Goal: Information Seeking & Learning: Check status

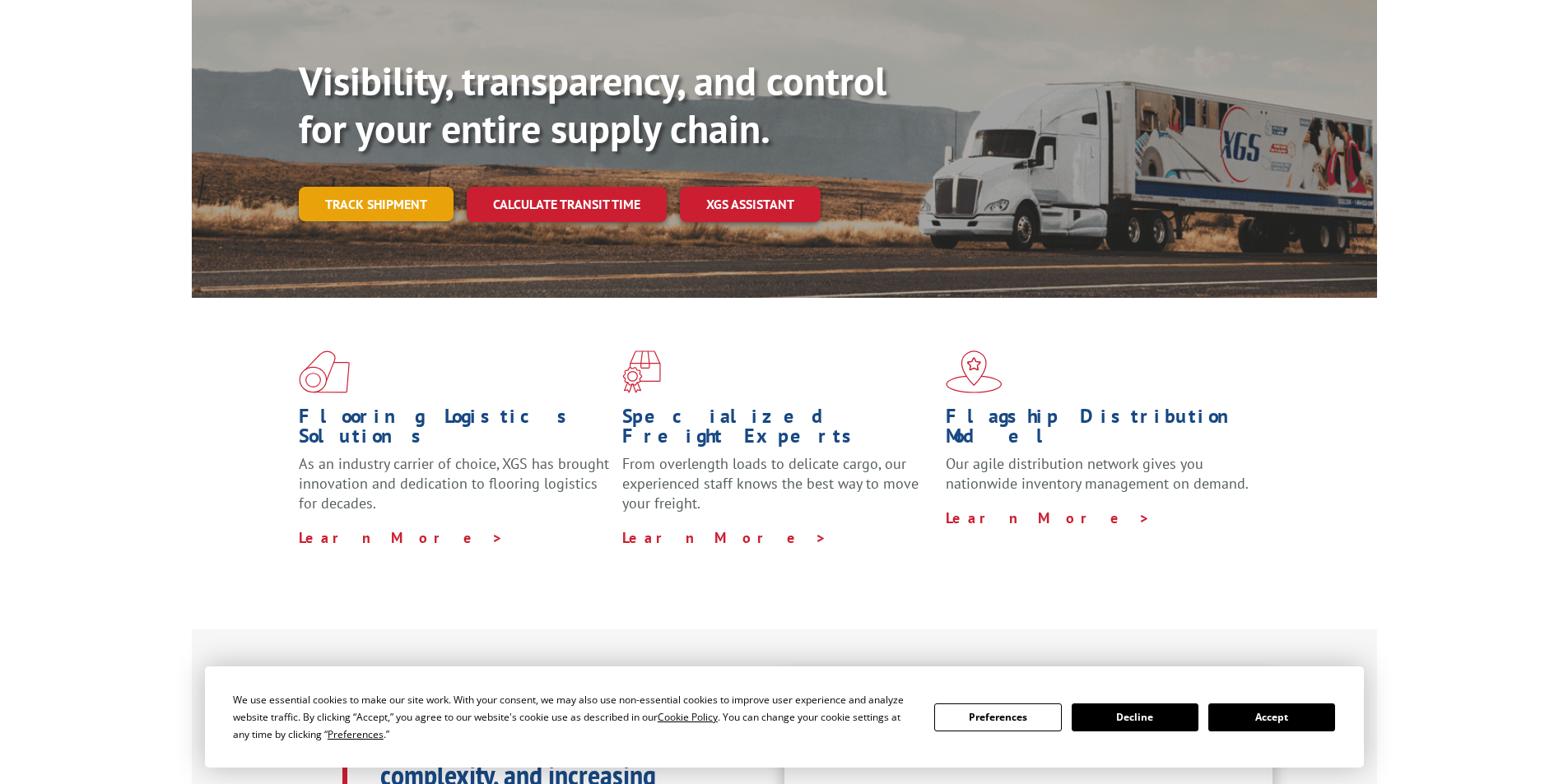
scroll to position [165, 0]
click at [368, 187] on link "Track shipment" at bounding box center [376, 203] width 154 height 34
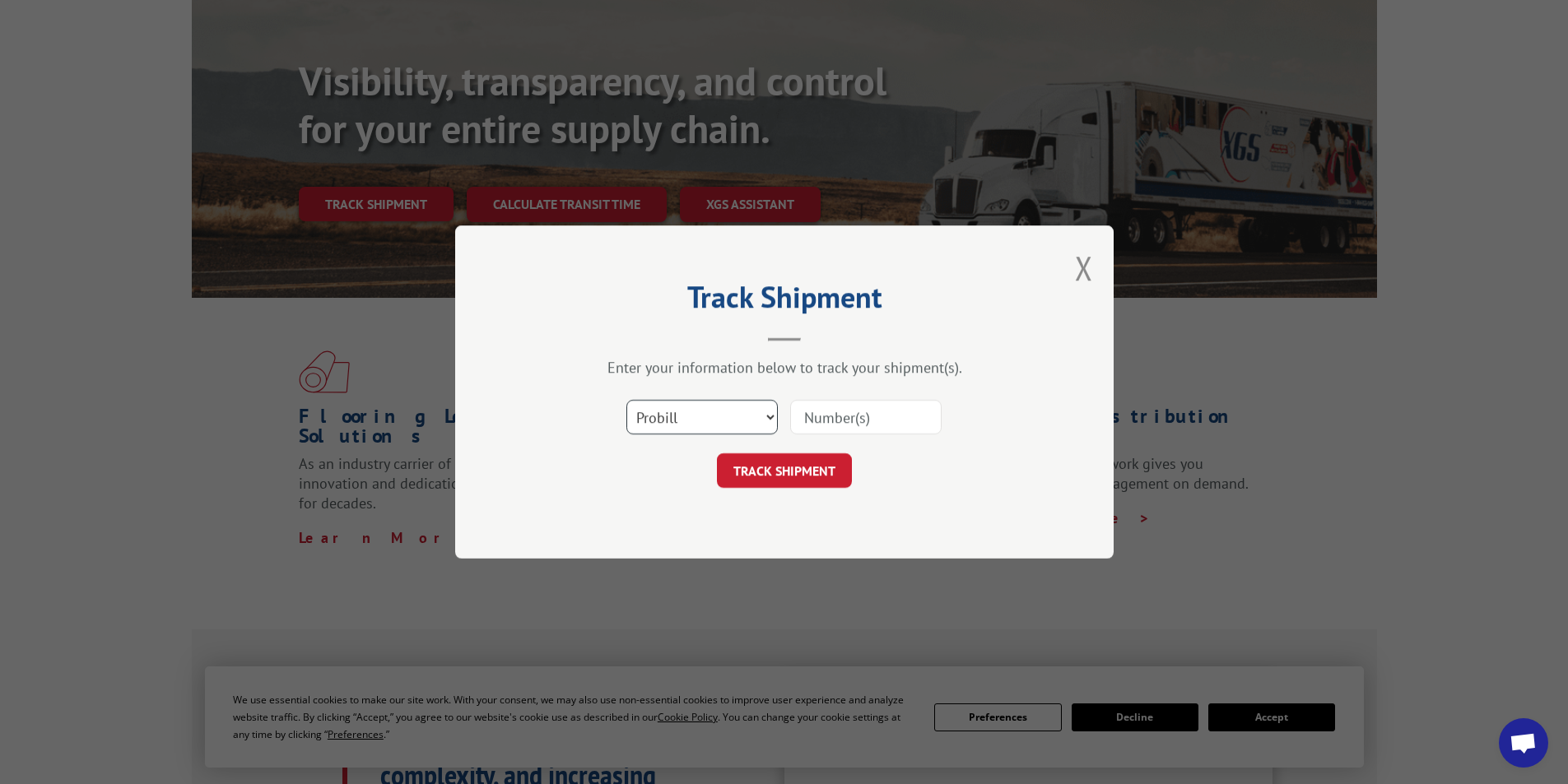
click at [733, 416] on select "Select category... Probill BOL PO" at bounding box center [702, 417] width 151 height 34
select select "bol"
click at [626, 400] on select "Select category... Probill BOL PO" at bounding box center [702, 417] width 151 height 34
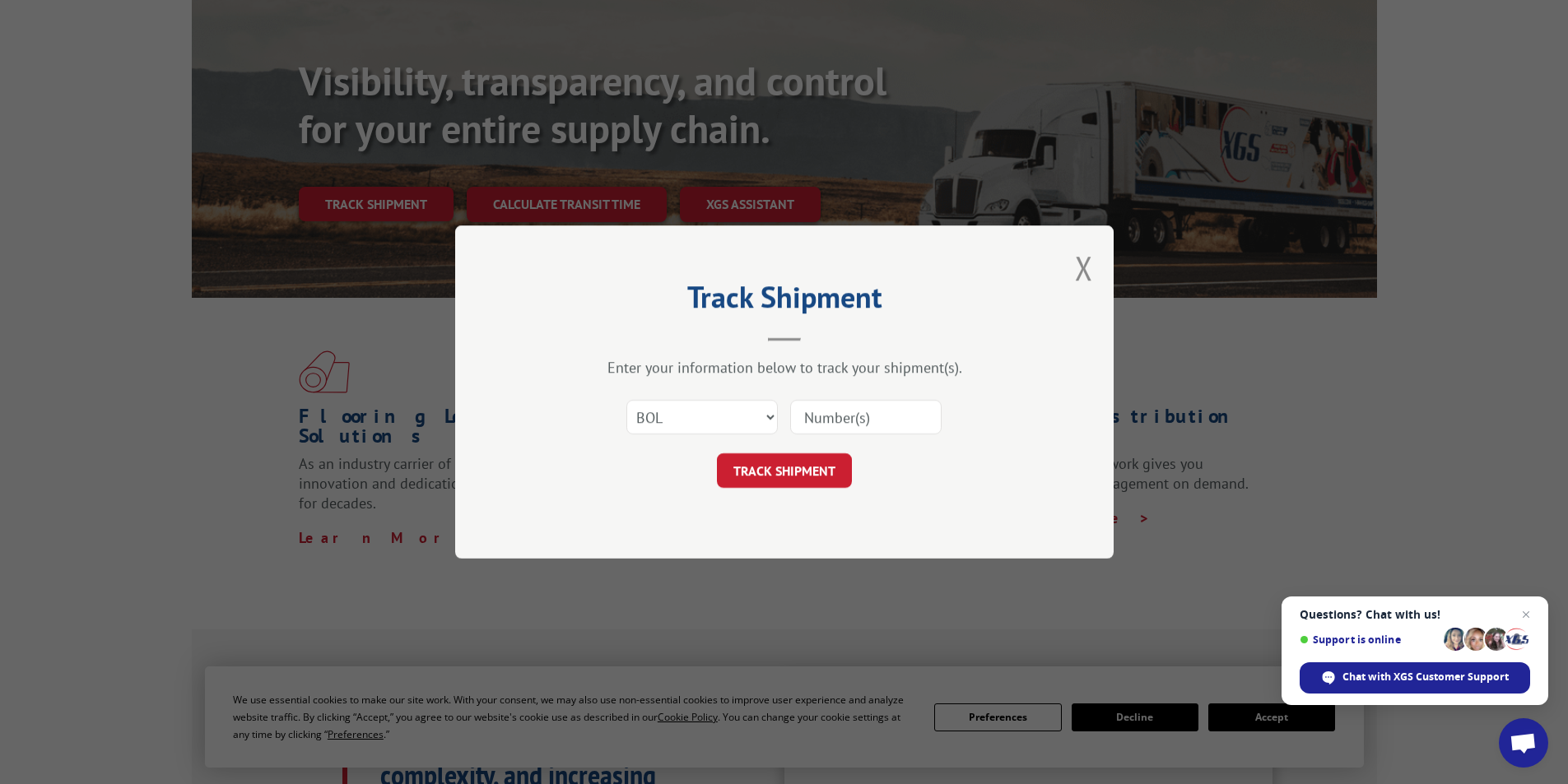
paste input "7068780"
type input "7068780"
click at [778, 470] on button "TRACK SHIPMENT" at bounding box center [784, 470] width 135 height 34
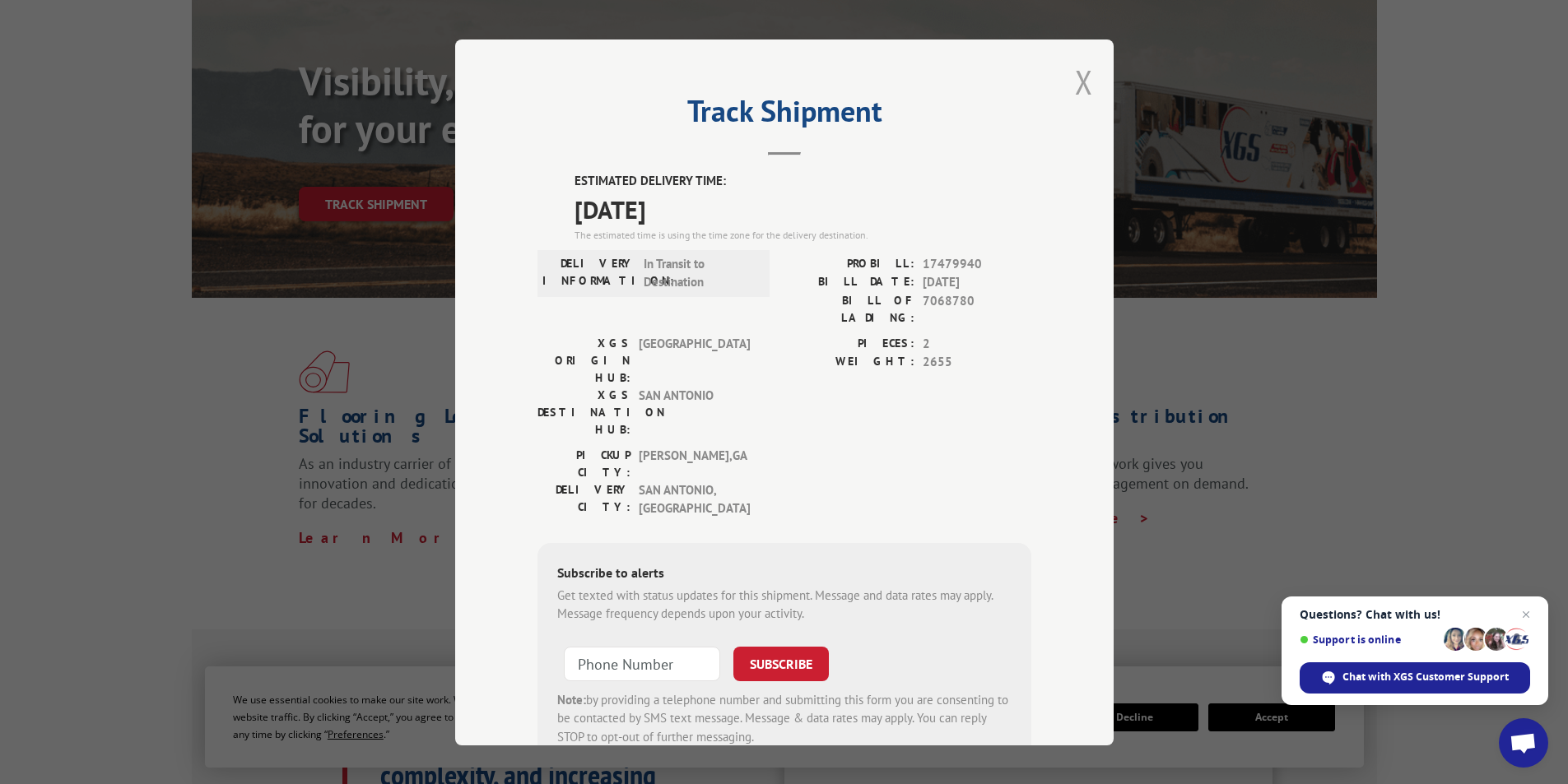
click at [1077, 83] on button "Close modal" at bounding box center [1084, 82] width 18 height 43
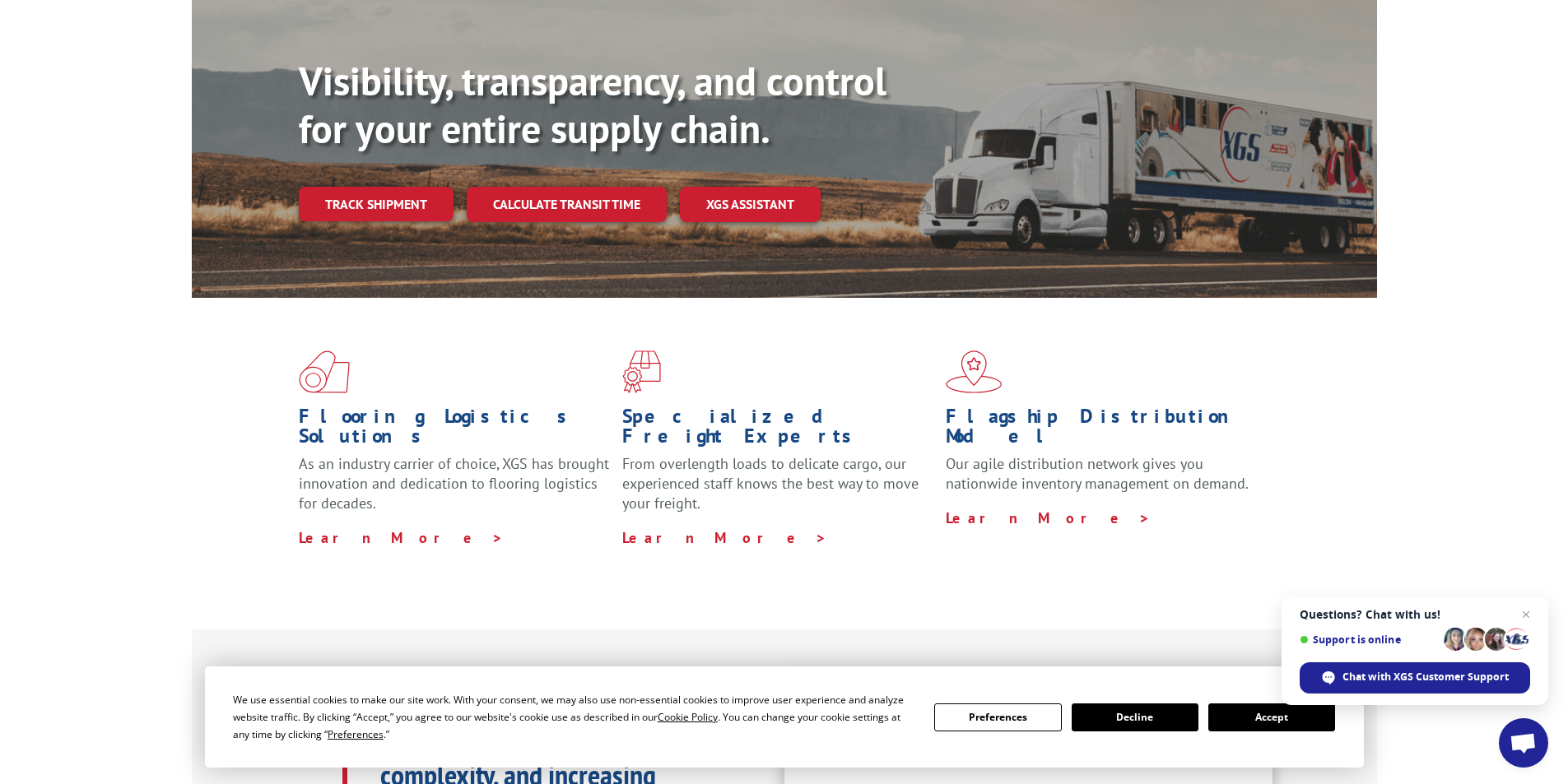
click at [1273, 724] on button "Accept" at bounding box center [1271, 717] width 127 height 28
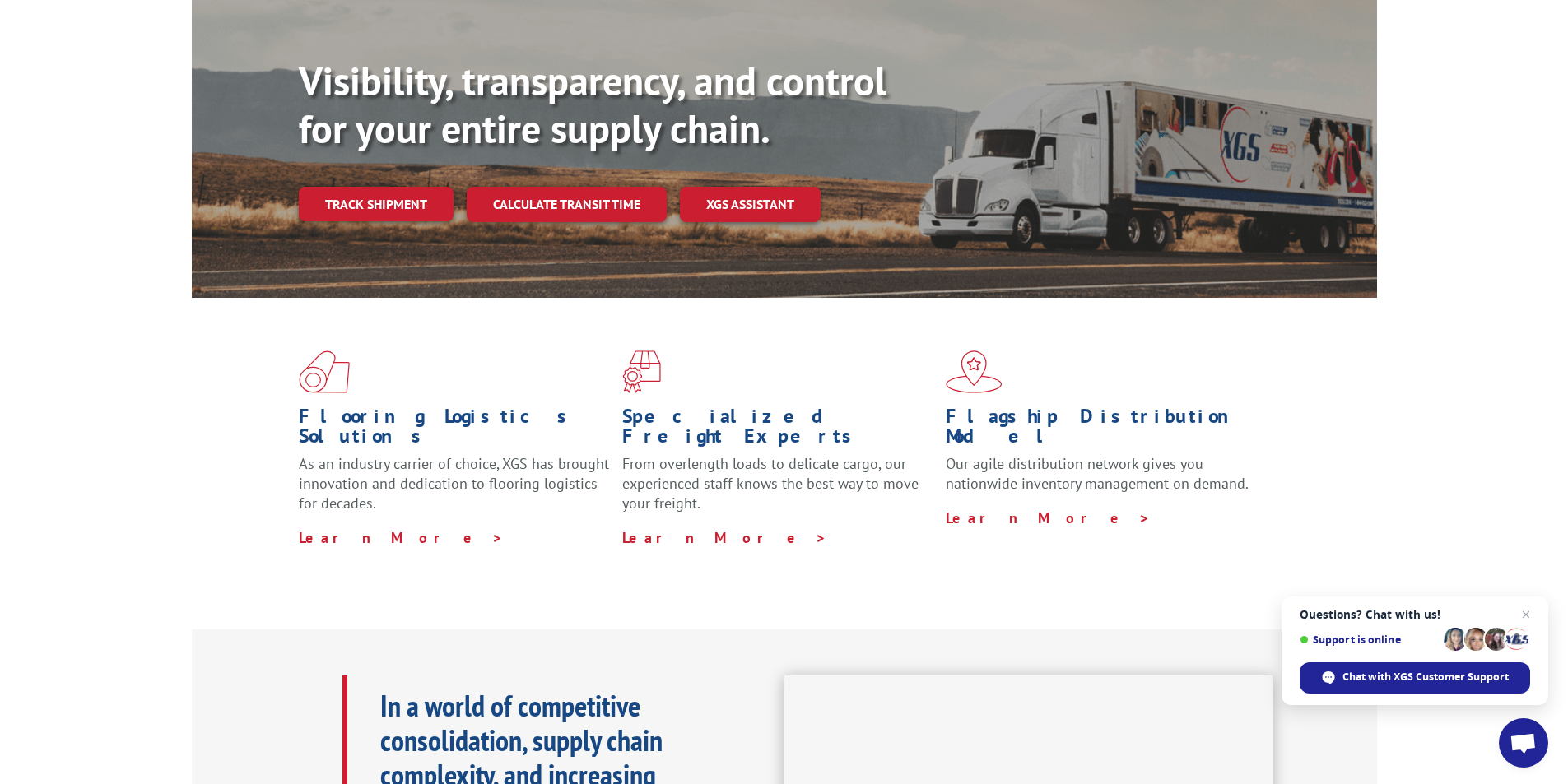
scroll to position [850, 0]
